Goal: Book appointment/travel/reservation

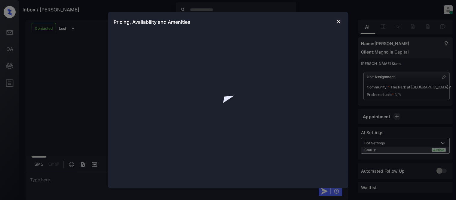
scroll to position [169, 0]
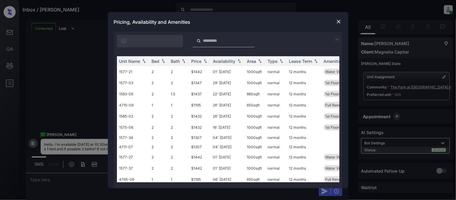
click at [340, 35] on div at bounding box center [228, 39] width 228 height 15
click at [335, 39] on img at bounding box center [337, 39] width 7 height 7
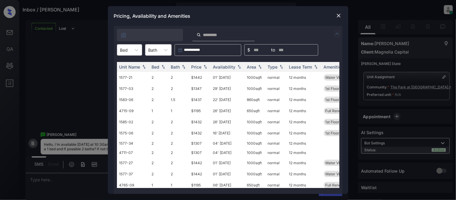
click at [129, 52] on div "Bed" at bounding box center [124, 50] width 14 height 9
click at [127, 66] on div "1" at bounding box center [129, 64] width 25 height 11
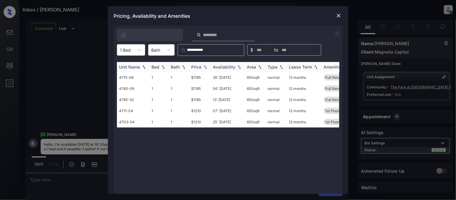
click at [204, 65] on img at bounding box center [205, 67] width 6 height 4
click at [196, 76] on td "$1195" at bounding box center [200, 77] width 22 height 11
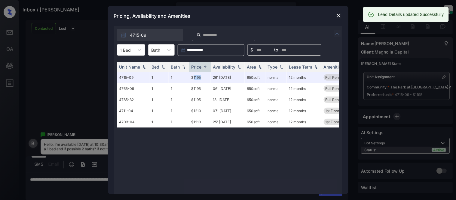
click at [340, 15] on img at bounding box center [339, 16] width 6 height 6
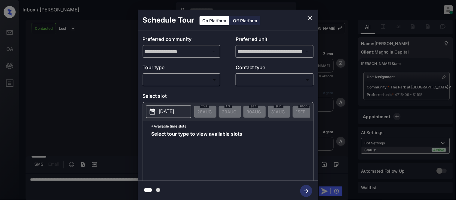
scroll to position [909, 0]
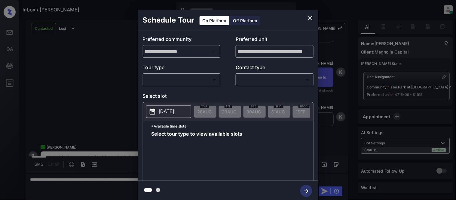
click at [160, 83] on body "Inbox / [PERSON_NAME] [PERSON_NAME] Cataag Online Set yourself offline Set your…" at bounding box center [228, 100] width 456 height 200
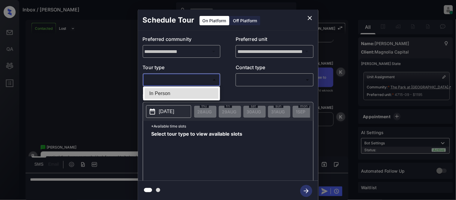
click at [160, 90] on li "In Person" at bounding box center [182, 93] width 74 height 11
type input "********"
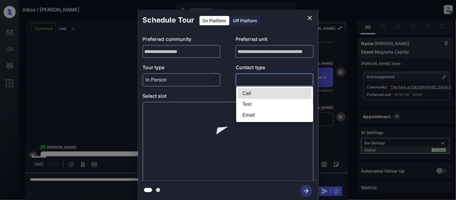
click at [254, 78] on body "Inbox / Brianna Viera Kristina Cataag Online Set yourself offline Set yourself …" at bounding box center [228, 100] width 456 height 200
click at [246, 103] on li "Text" at bounding box center [275, 104] width 74 height 11
type input "****"
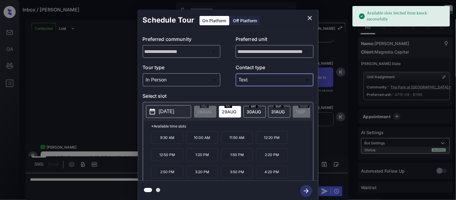
click at [275, 112] on span "31 AUG" at bounding box center [278, 111] width 14 height 5
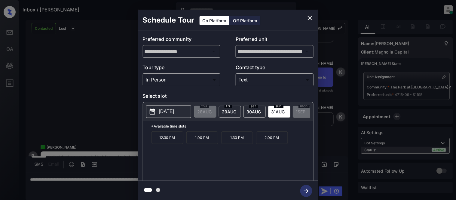
click at [76, 178] on div "**********" at bounding box center [228, 105] width 456 height 211
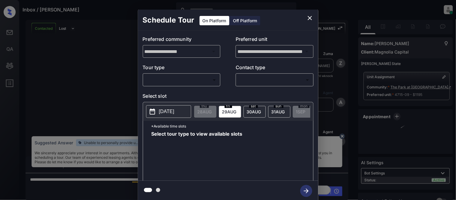
click at [170, 82] on body "Inbox / [PERSON_NAME] [PERSON_NAME] Cataag Online Set yourself offline Set your…" at bounding box center [228, 100] width 456 height 200
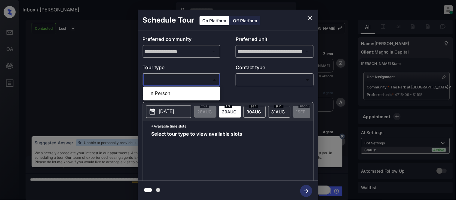
scroll to position [909, 0]
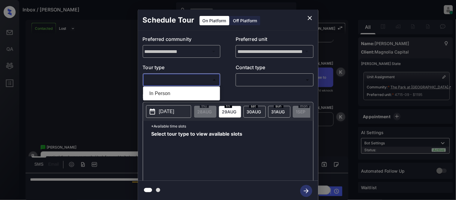
click at [170, 88] on li "In Person" at bounding box center [182, 93] width 74 height 11
type input "********"
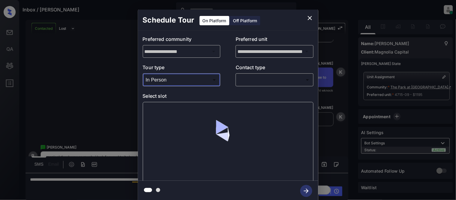
click at [255, 78] on body "Inbox / [PERSON_NAME] [PERSON_NAME] Cataag Online Set yourself offline Set your…" at bounding box center [228, 100] width 456 height 200
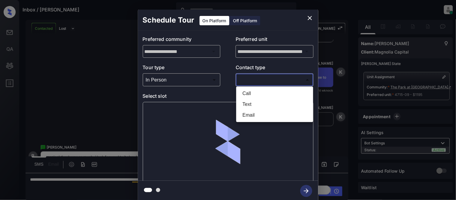
click at [251, 104] on li "Text" at bounding box center [275, 104] width 74 height 11
type input "****"
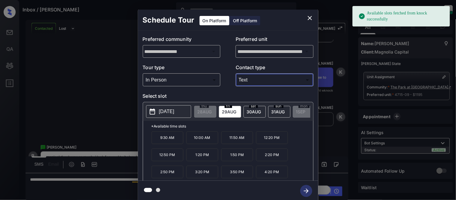
click at [273, 109] on span "[DATE]" at bounding box center [278, 111] width 14 height 5
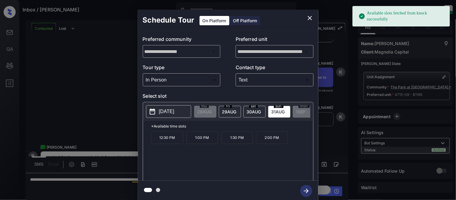
click at [208, 140] on p "1:00 PM" at bounding box center [202, 137] width 32 height 13
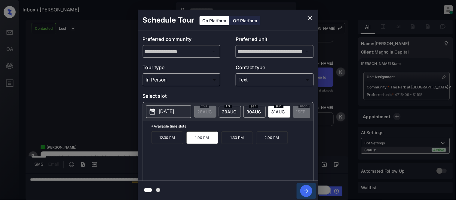
click at [306, 186] on icon "button" at bounding box center [306, 191] width 12 height 12
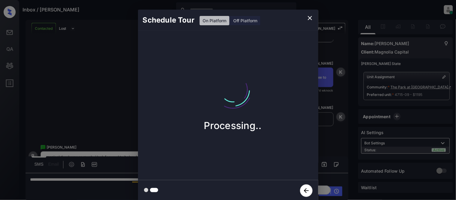
click at [330, 135] on div "Schedule Tour On Platform Off Platform Processing.." at bounding box center [228, 105] width 456 height 211
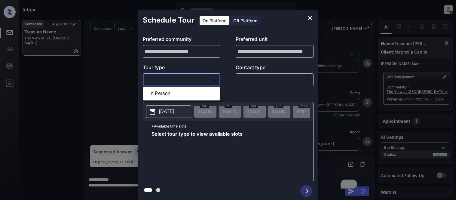
click at [175, 91] on li "In Person" at bounding box center [182, 93] width 74 height 11
type input "********"
click at [278, 71] on div at bounding box center [228, 100] width 456 height 200
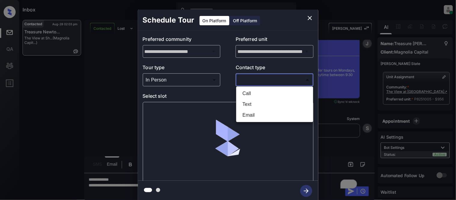
click at [273, 76] on body "Inbox Kristina Cataag Online Set yourself offline Set yourself on break Profile…" at bounding box center [228, 100] width 456 height 200
click at [253, 99] on li "Text" at bounding box center [275, 104] width 74 height 11
type input "****"
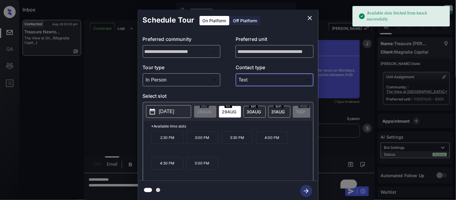
click at [174, 113] on p "[DATE]" at bounding box center [166, 111] width 15 height 7
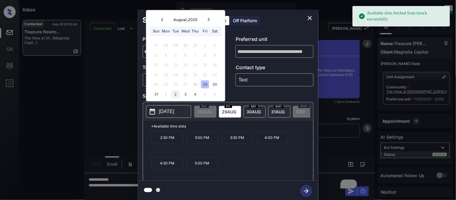
click at [175, 94] on div "2" at bounding box center [176, 94] width 8 height 8
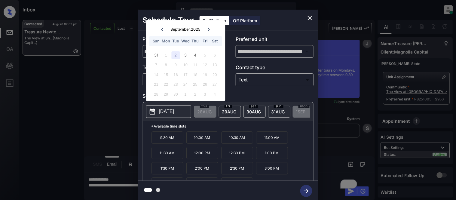
click at [196, 155] on p "12:00 PM" at bounding box center [202, 153] width 32 height 12
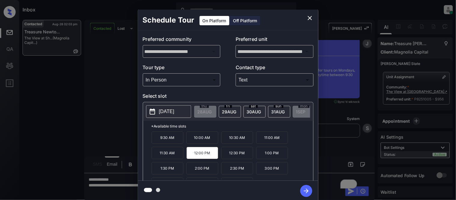
click at [301, 192] on icon "button" at bounding box center [306, 191] width 12 height 12
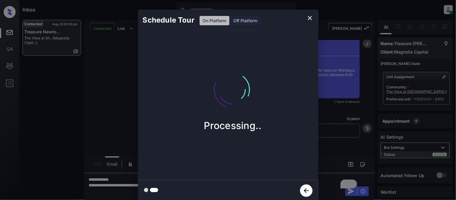
click at [332, 159] on div "Schedule Tour On Platform Off Platform Processing.." at bounding box center [228, 105] width 456 height 211
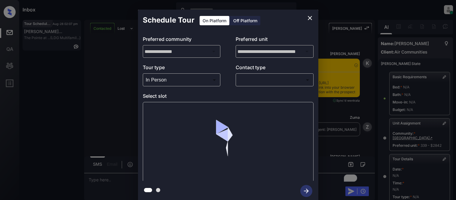
click at [245, 84] on div at bounding box center [228, 100] width 456 height 200
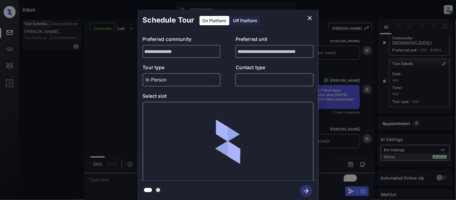
click at [247, 82] on body "Inbox [PERSON_NAME] Cataag Online Set yourself offline Set yourself on break Pr…" at bounding box center [228, 100] width 456 height 200
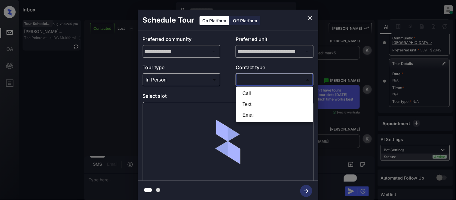
click at [253, 100] on li "Text" at bounding box center [275, 104] width 74 height 11
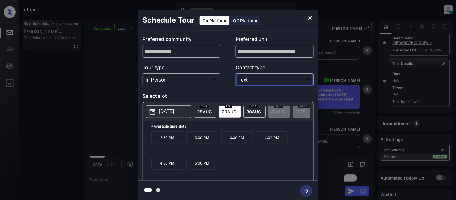
type input "****"
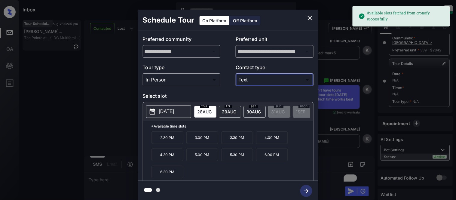
click at [174, 112] on p "2025-08-28" at bounding box center [166, 111] width 15 height 7
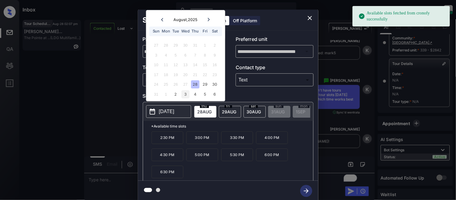
click at [185, 92] on div "3" at bounding box center [185, 94] width 8 height 8
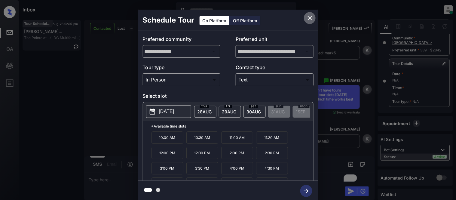
click at [310, 20] on icon "close" at bounding box center [309, 17] width 7 height 7
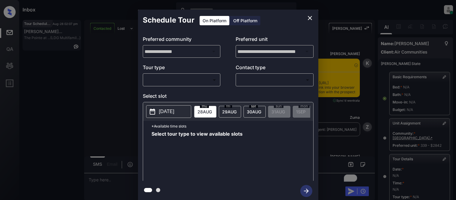
click at [199, 76] on body "Inbox [PERSON_NAME] Cataag Online Set yourself offline Set yourself on break Pr…" at bounding box center [228, 100] width 456 height 200
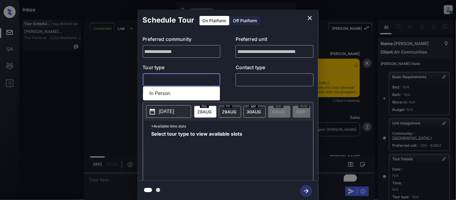
scroll to position [96, 0]
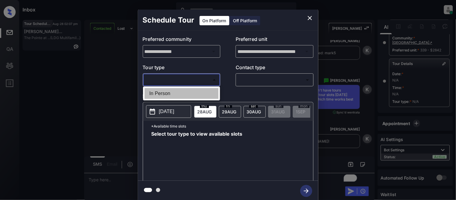
click at [187, 96] on li "In Person" at bounding box center [182, 93] width 74 height 11
type input "********"
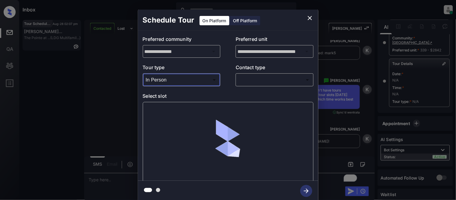
click at [247, 79] on body "Inbox Kristina Cataag Online Set yourself offline Set yourself on break Profile…" at bounding box center [228, 100] width 456 height 200
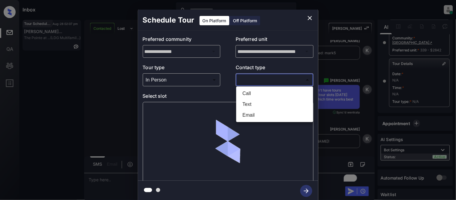
click at [249, 105] on li "Text" at bounding box center [275, 104] width 74 height 11
type input "****"
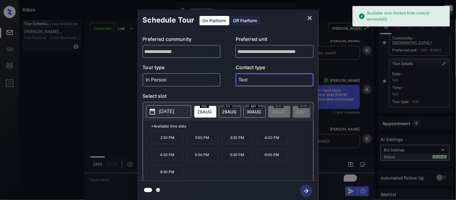
click at [174, 111] on p "2025-08-28" at bounding box center [166, 111] width 15 height 7
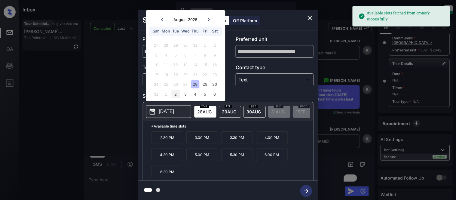
click at [173, 91] on div "2" at bounding box center [176, 94] width 8 height 8
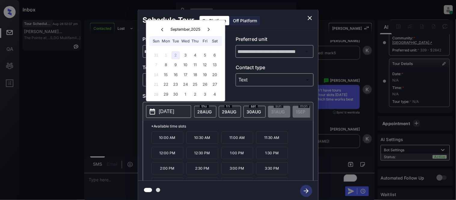
click at [232, 173] on p "3:00 PM" at bounding box center [237, 168] width 32 height 12
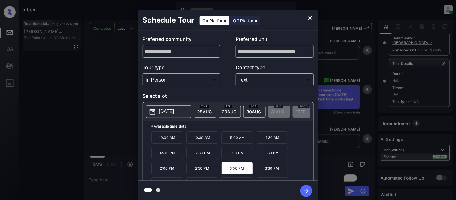
click at [304, 190] on icon "button" at bounding box center [306, 191] width 12 height 12
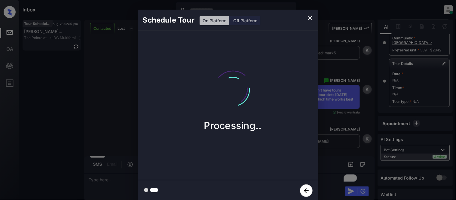
click at [334, 138] on div "Schedule Tour On Platform Off Platform Processing.." at bounding box center [228, 105] width 456 height 211
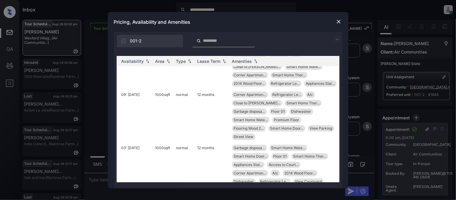
scroll to position [370, 96]
click at [337, 20] on img at bounding box center [339, 22] width 6 height 6
